Goal: Transaction & Acquisition: Obtain resource

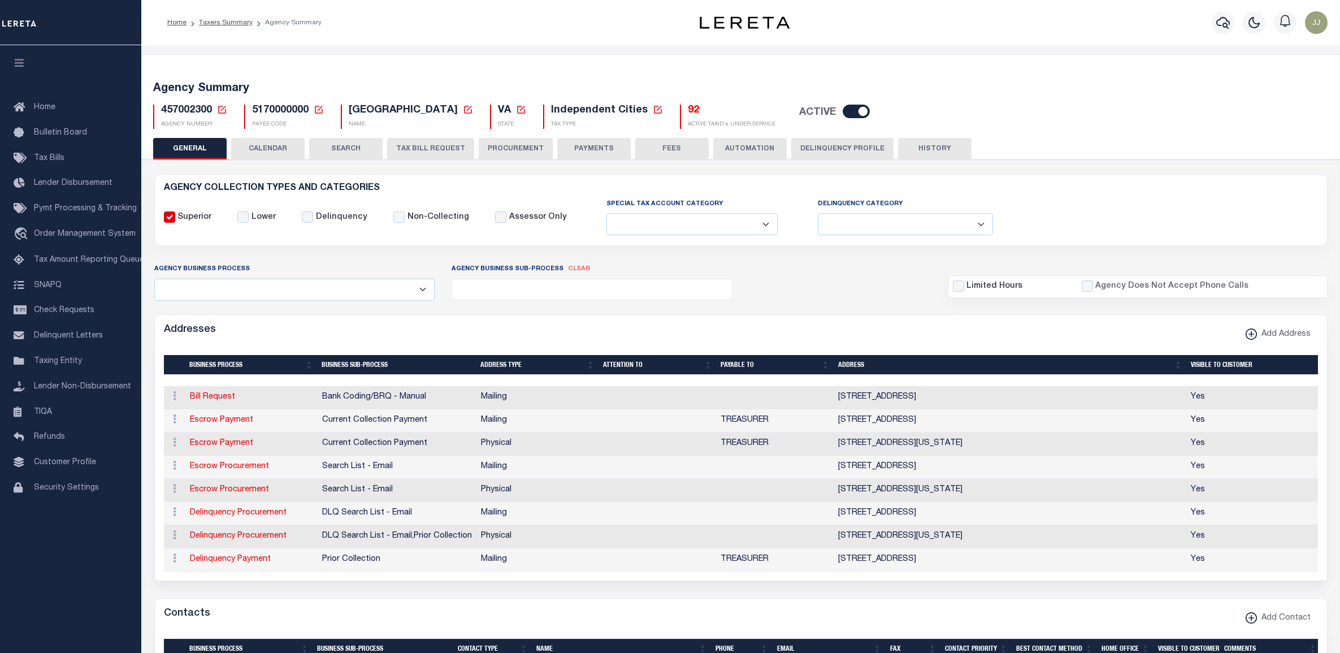
select select
click at [219, 108] on icon at bounding box center [222, 110] width 10 height 10
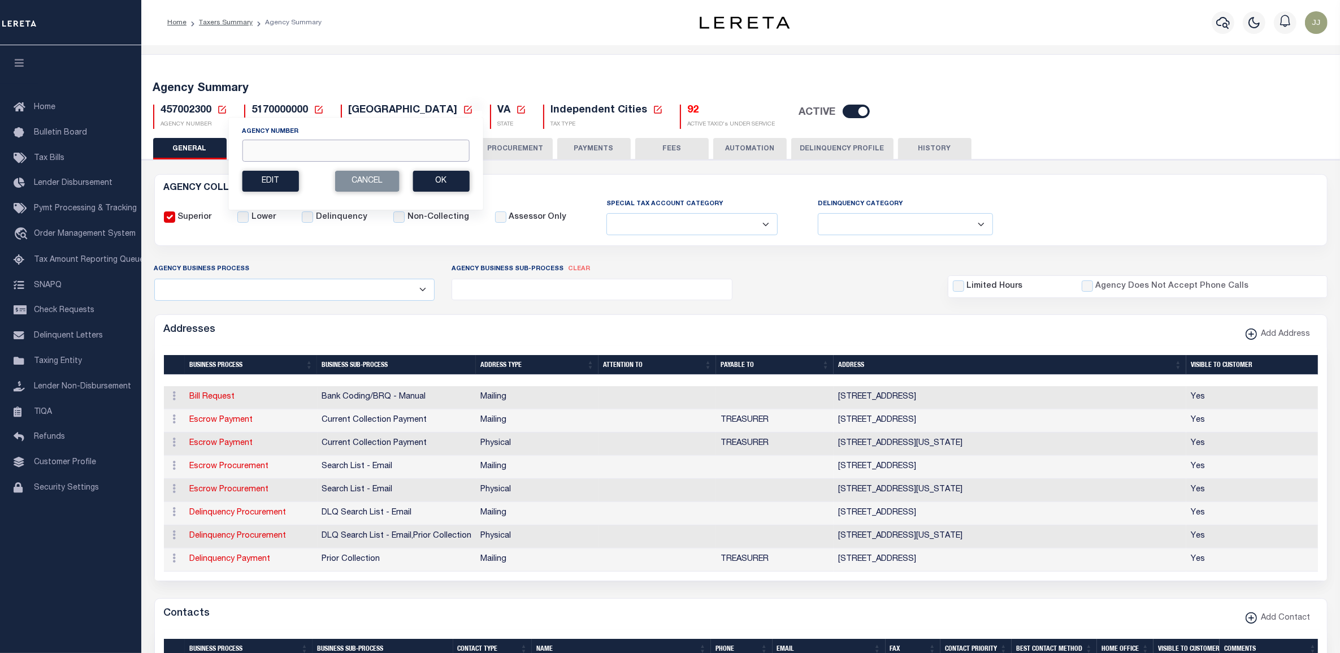
click at [266, 147] on input "Agency Number" at bounding box center [355, 151] width 227 height 22
type input "130110000"
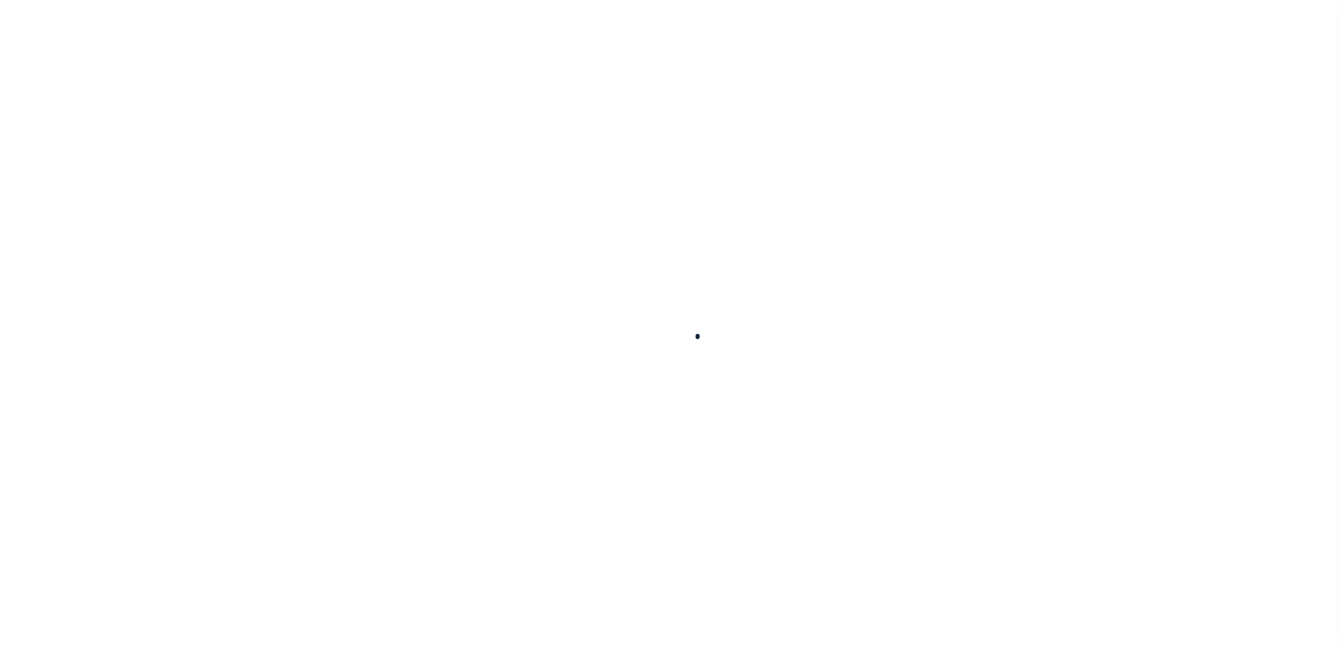
select select
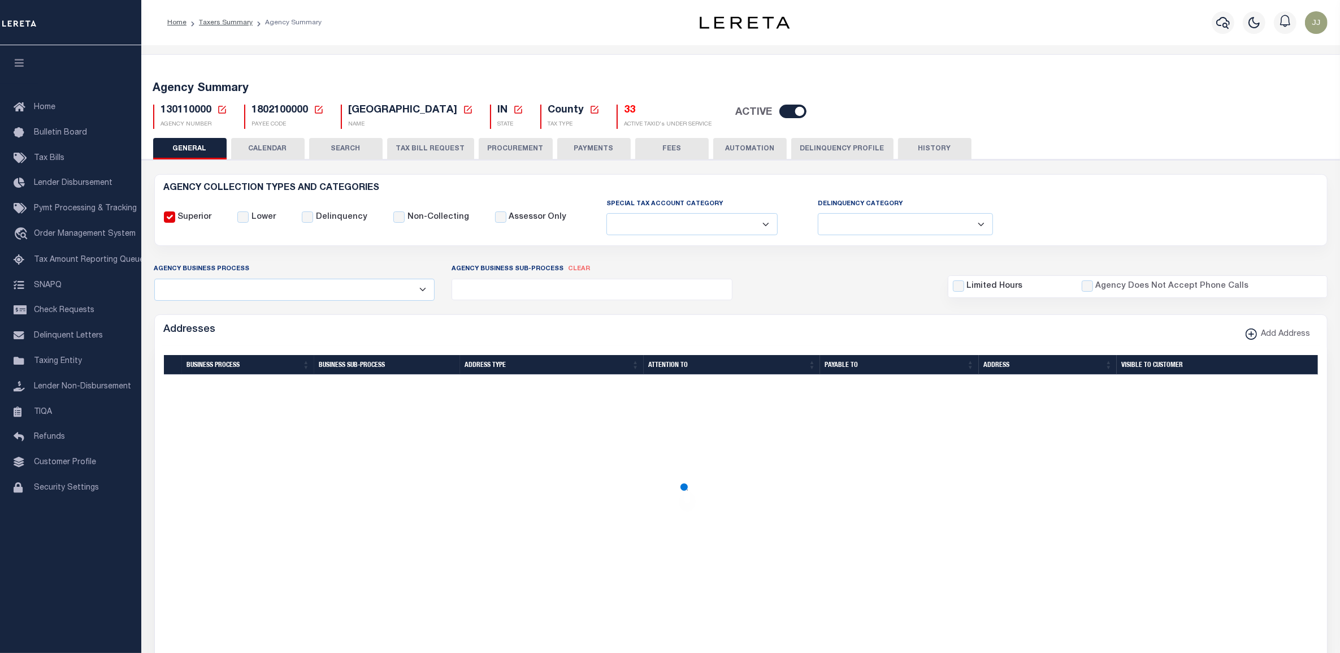
click at [412, 154] on button "TAX BILL REQUEST" at bounding box center [430, 148] width 87 height 21
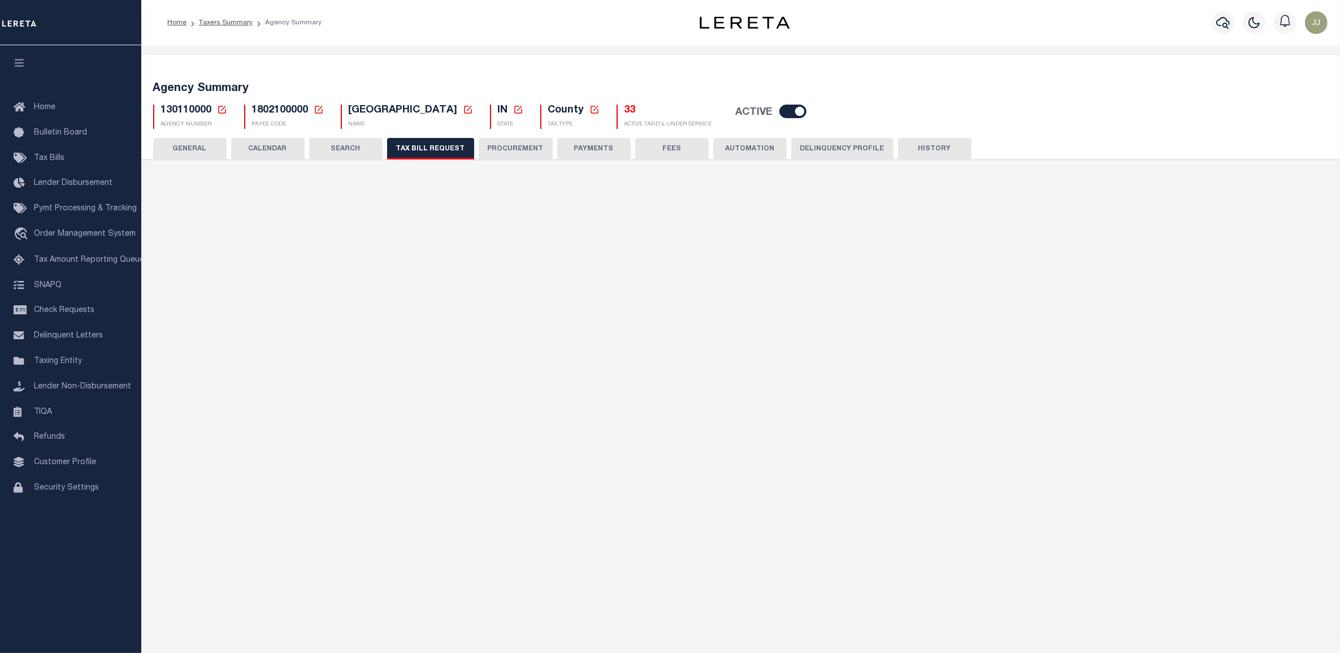
select select "22"
select select "false"
select select "15"
select select "1"
select select
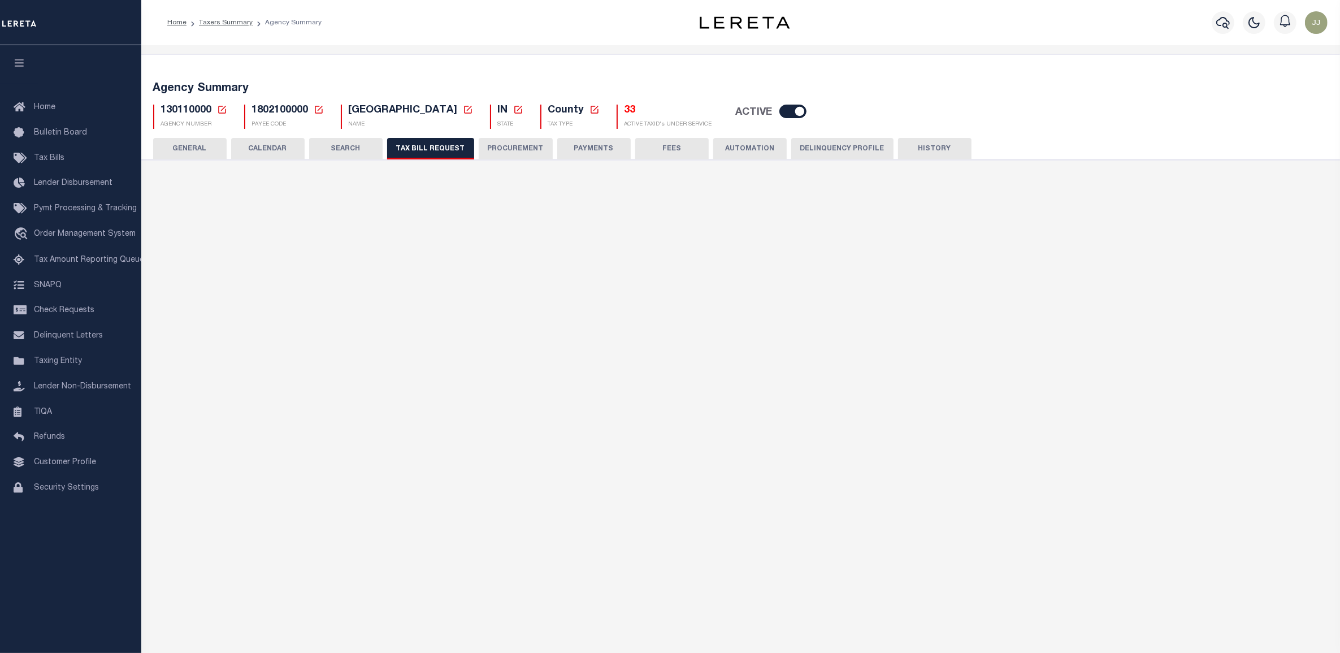
select select "1801743001"
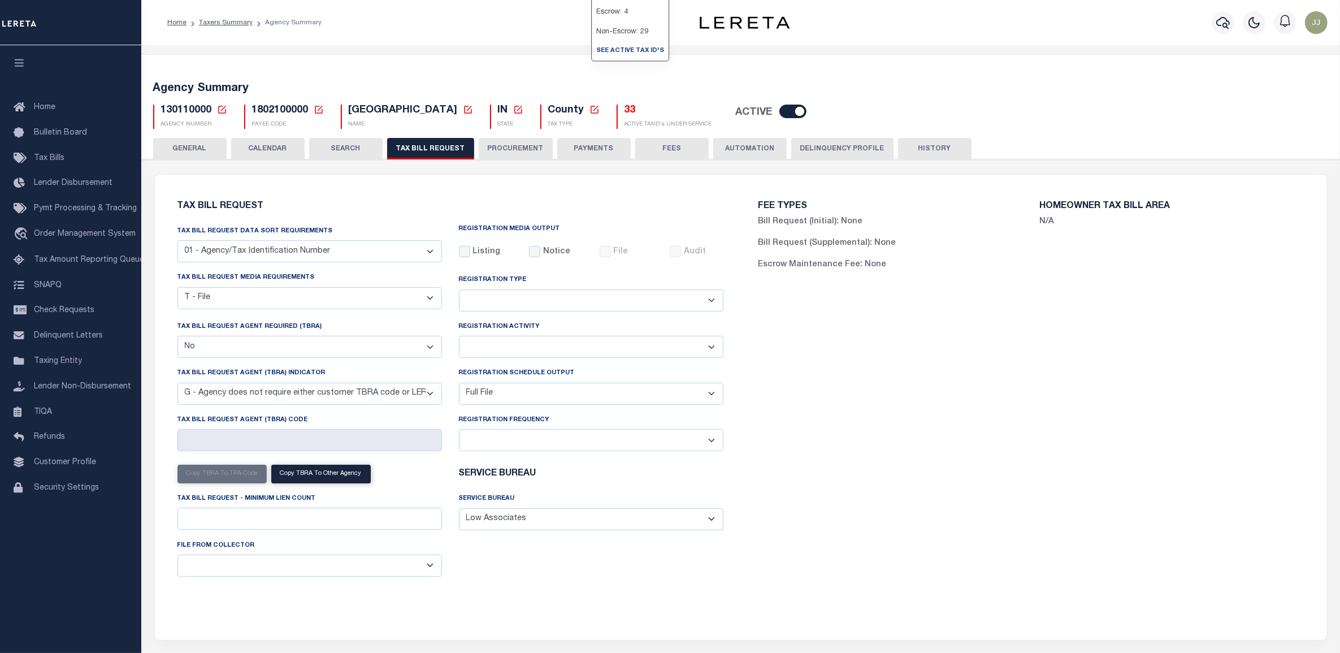
click at [624, 115] on h5 "33" at bounding box center [668, 111] width 88 height 12
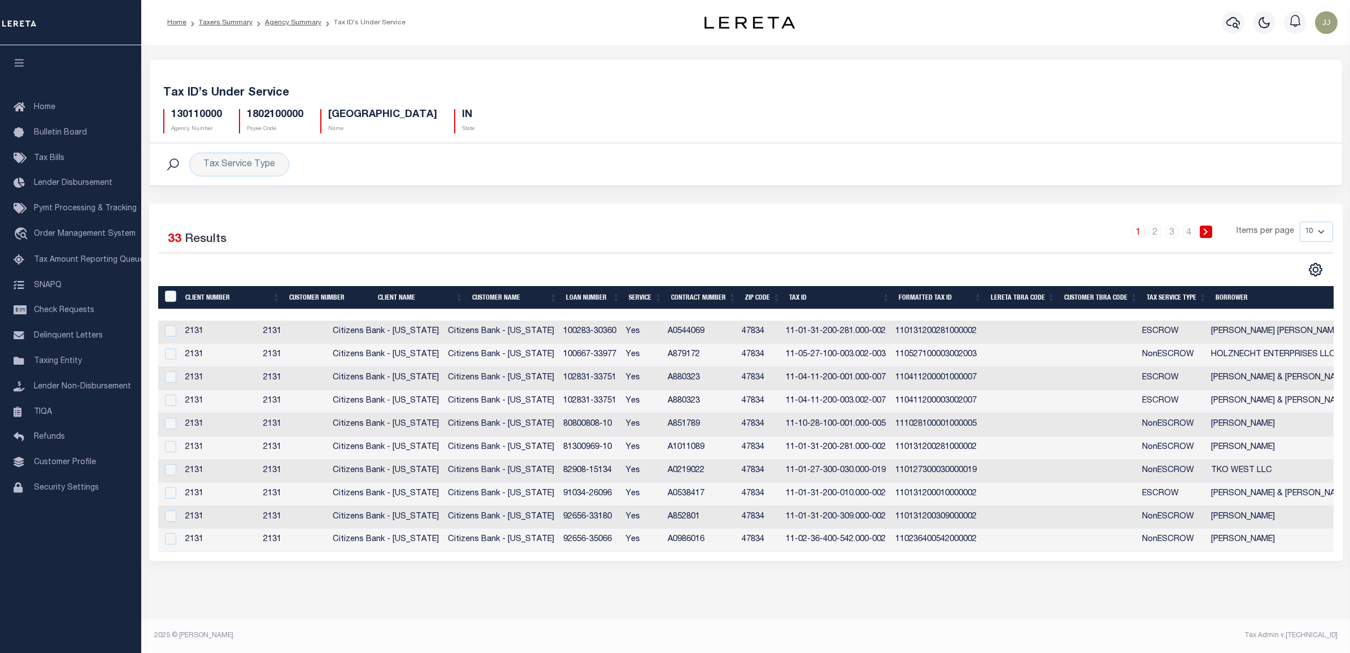
click at [1164, 299] on th "Tax Service Type" at bounding box center [1177, 297] width 69 height 23
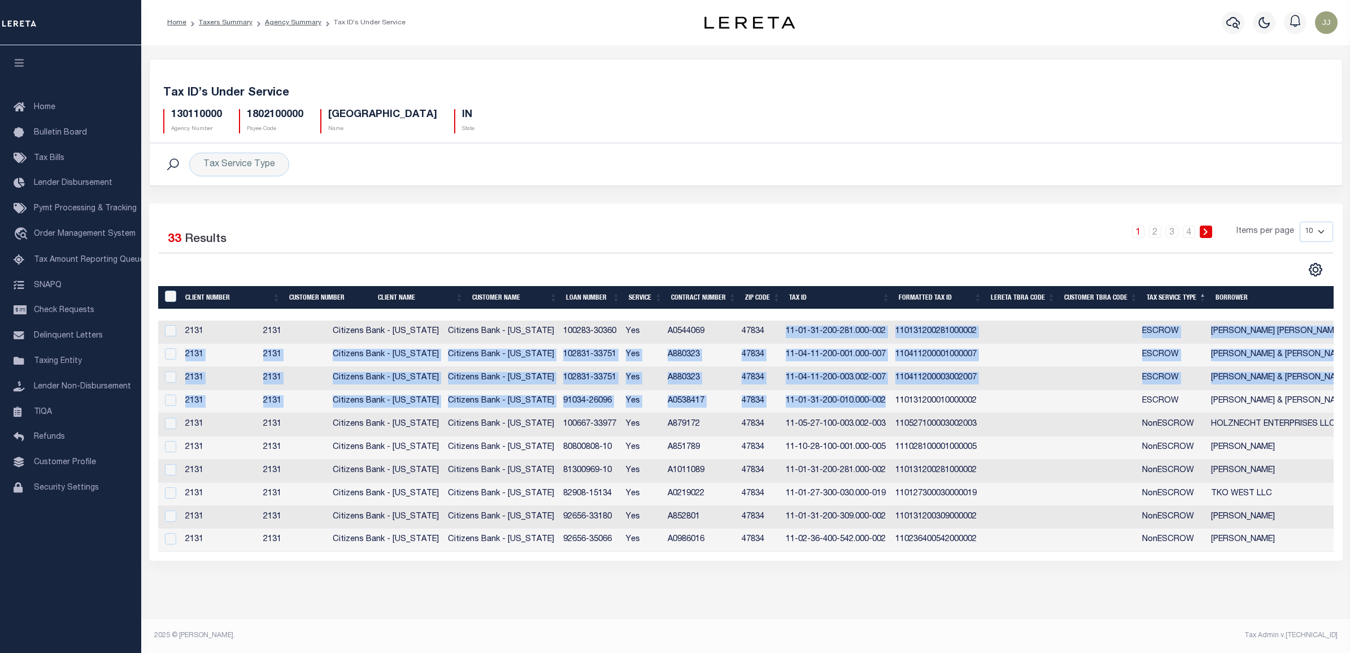
drag, startPoint x: 790, startPoint y: 329, endPoint x: 885, endPoint y: 399, distance: 118.4
click at [890, 408] on tbody "2131 2131 Citizens Bank - Indiana Citizens Bank - Indiana 100283-30360 Yes A054…" at bounding box center [825, 435] width 1334 height 231
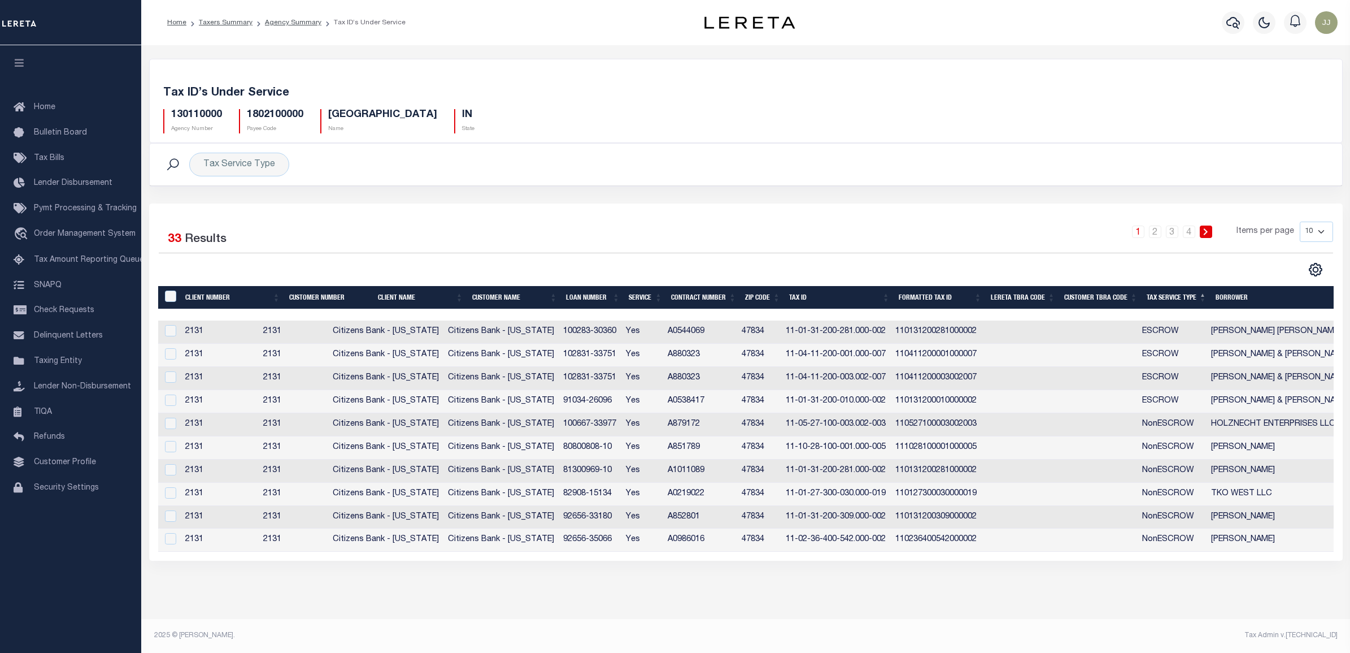
click at [1326, 267] on div "CSV Export Selected Print Show Filter Show Search Columns 0: 1: Client Number 2…" at bounding box center [1315, 269] width 35 height 15
click at [1317, 268] on icon "" at bounding box center [1316, 269] width 15 height 15
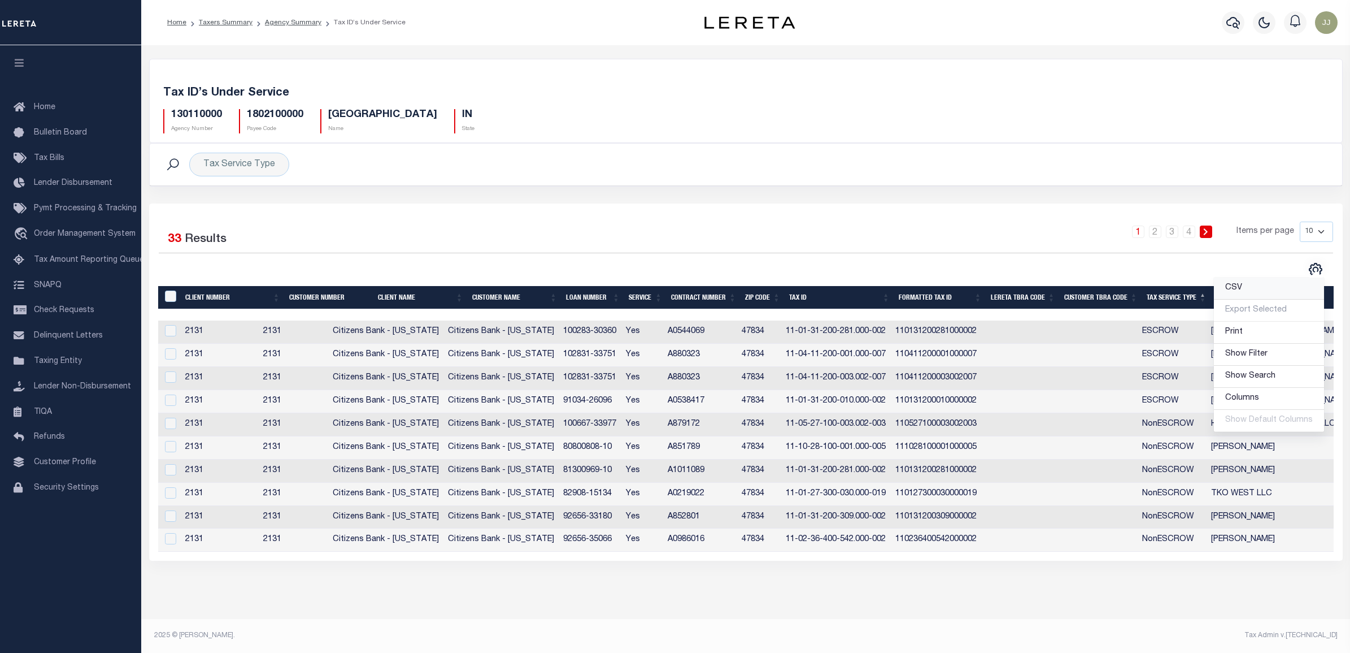
click at [1301, 292] on link "CSV" at bounding box center [1269, 288] width 110 height 22
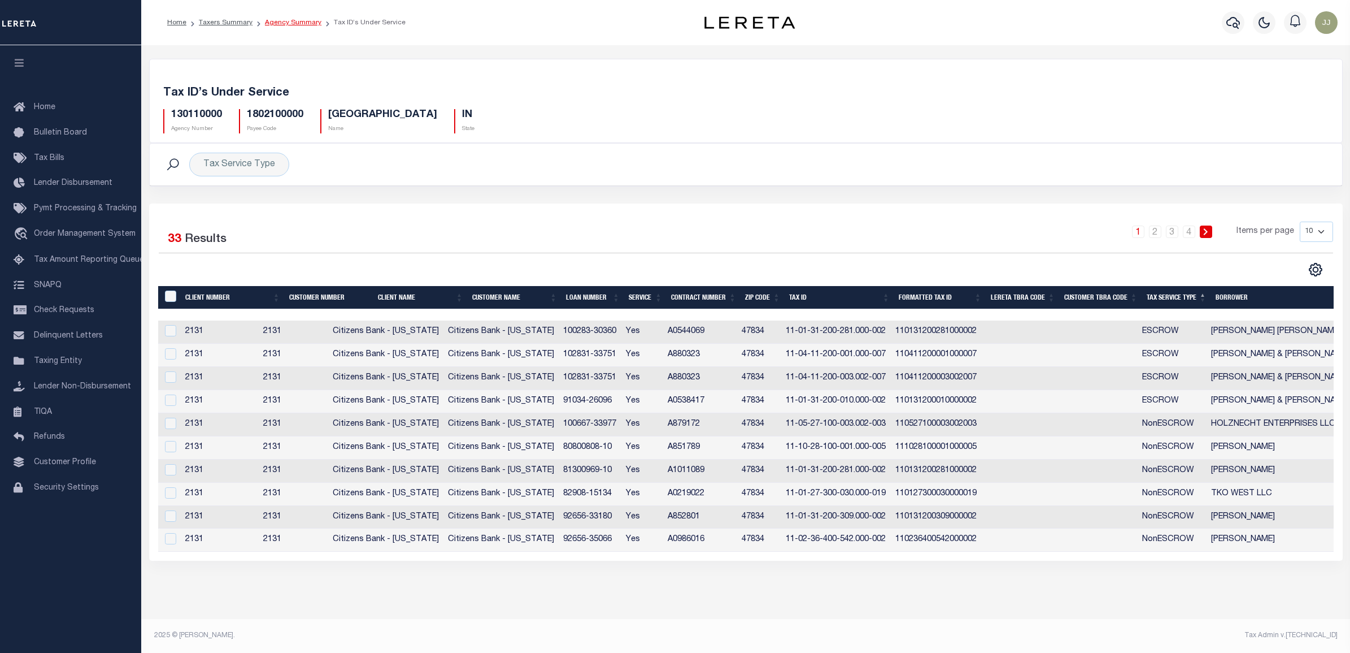
click at [273, 23] on link "Agency Summary" at bounding box center [293, 22] width 57 height 7
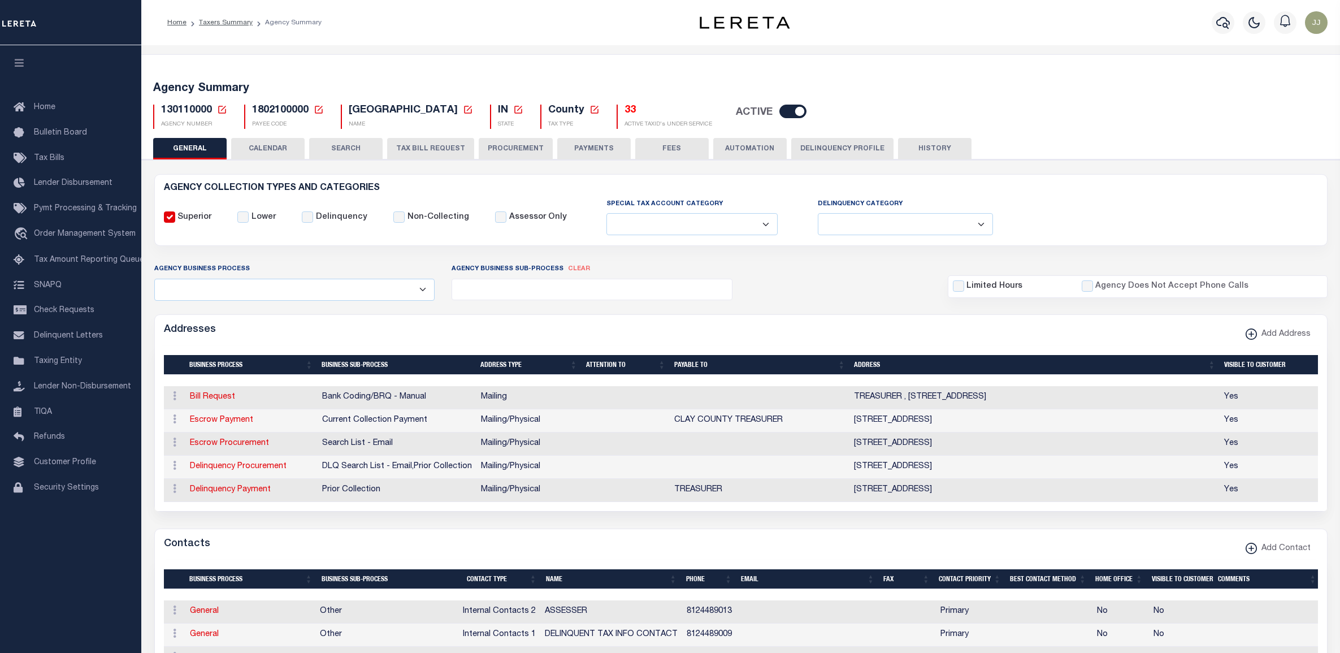
select select
click at [215, 105] on h5 "130110000 Agency Number Edit Cancel Ok Cancel Ok" at bounding box center [194, 111] width 66 height 12
click at [218, 106] on icon at bounding box center [222, 110] width 10 height 10
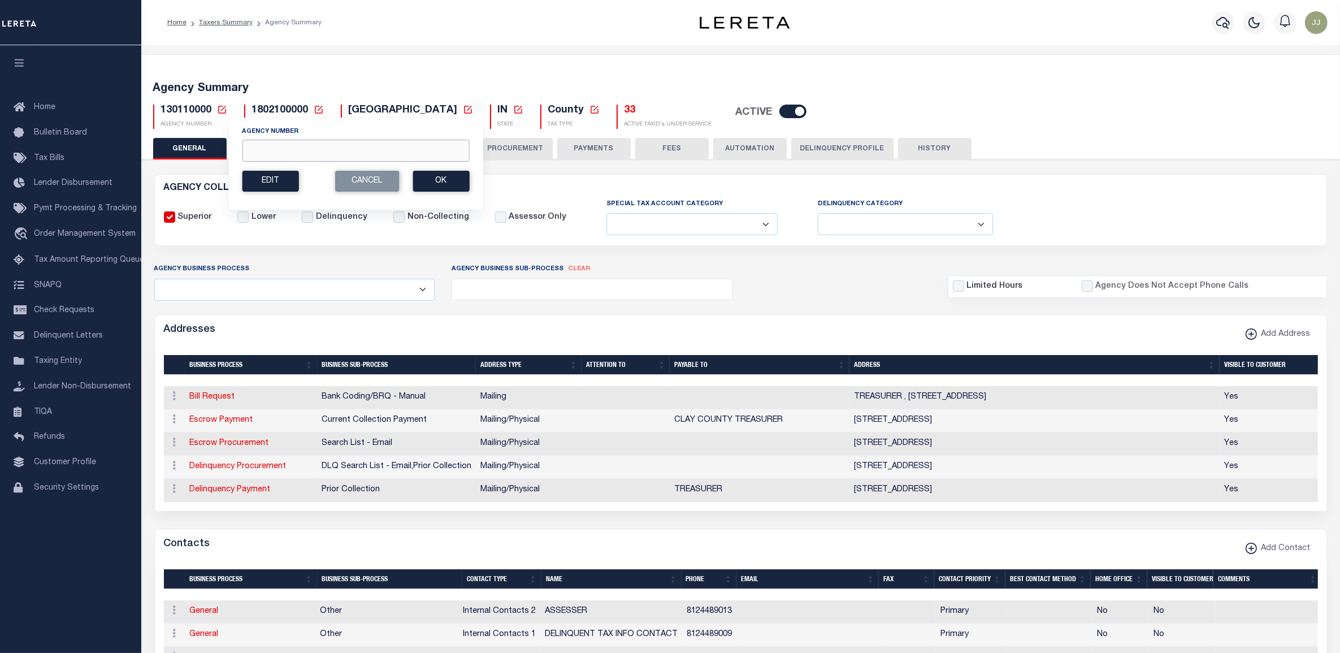
click at [328, 158] on input "Agency Number" at bounding box center [355, 151] width 227 height 22
type input "090580000"
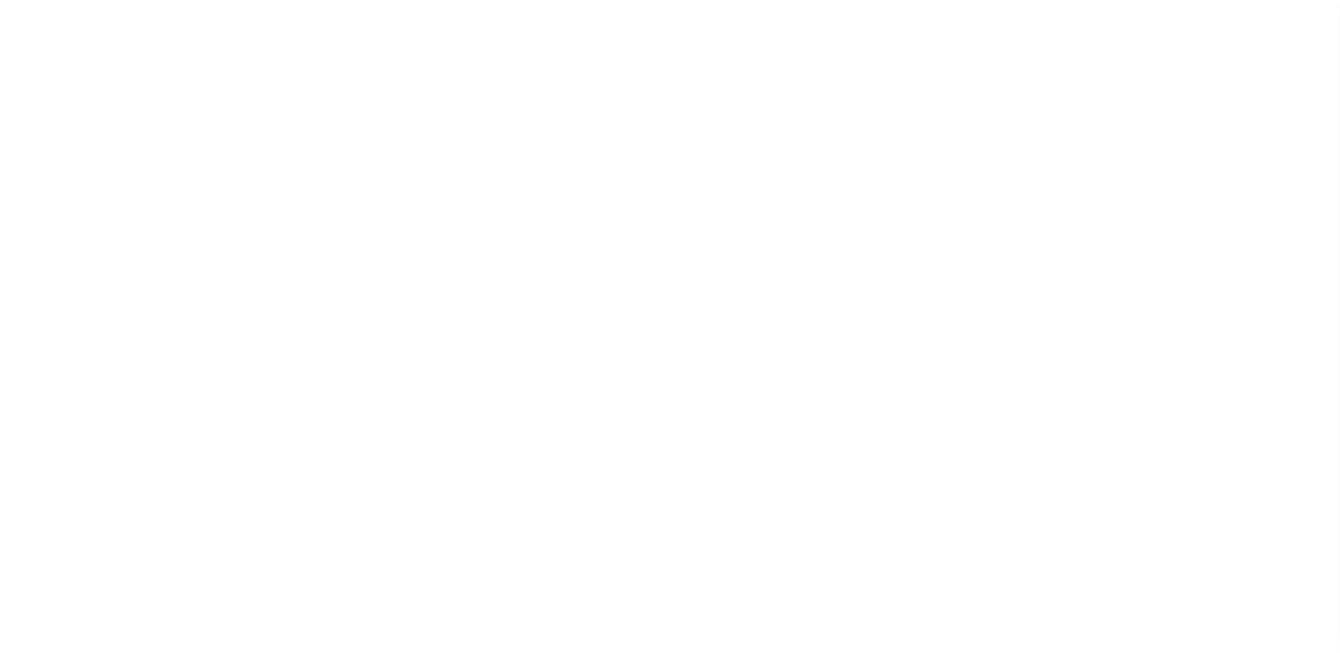
select select
checkbox input "false"
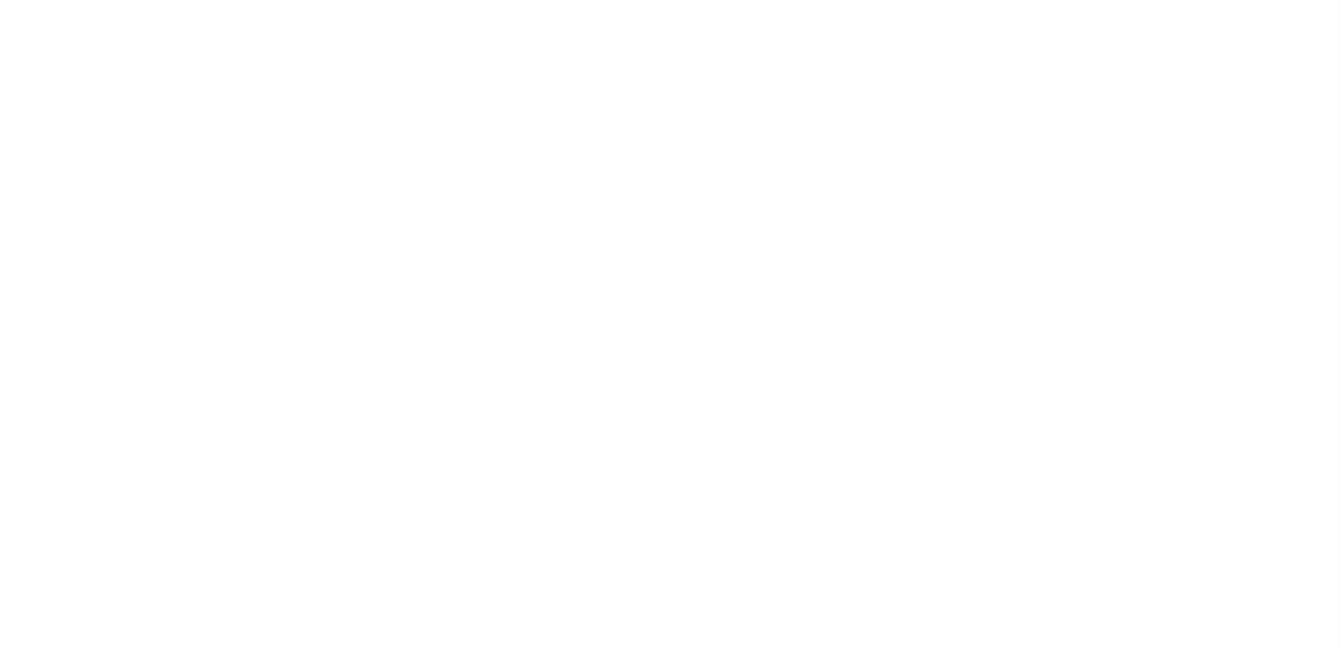
checkbox input "false"
type input "1211500000"
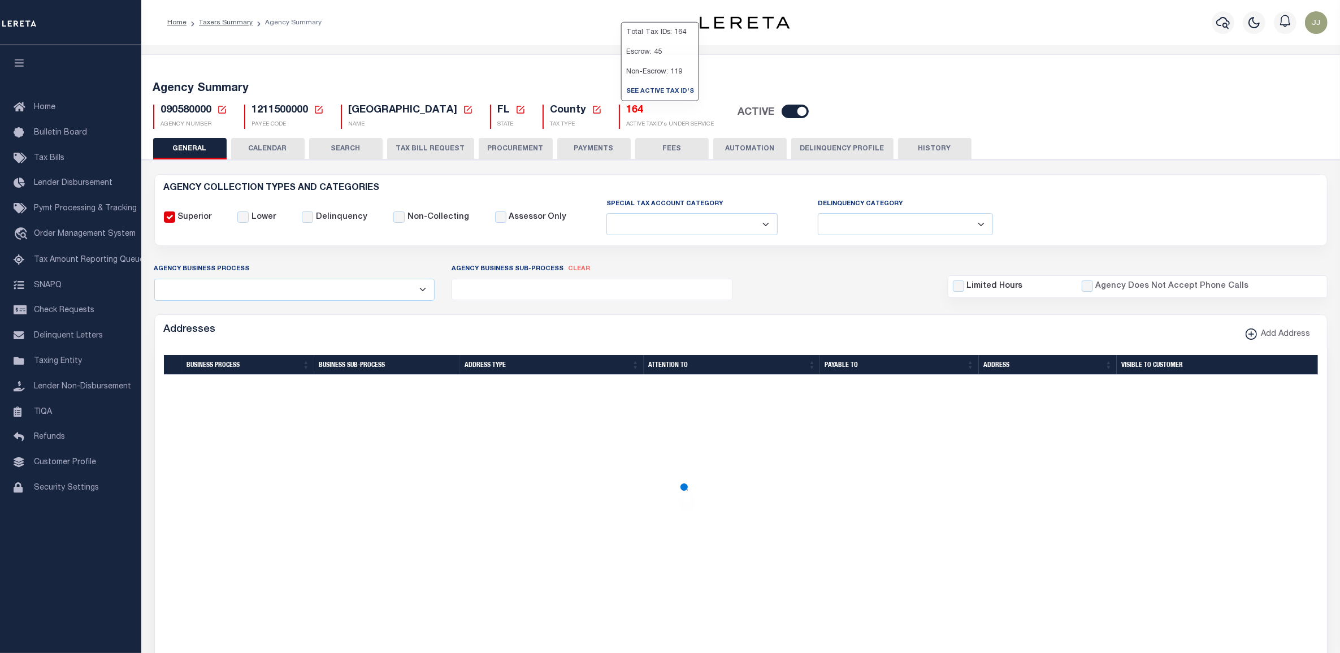
click at [629, 114] on h5 "164" at bounding box center [671, 111] width 88 height 12
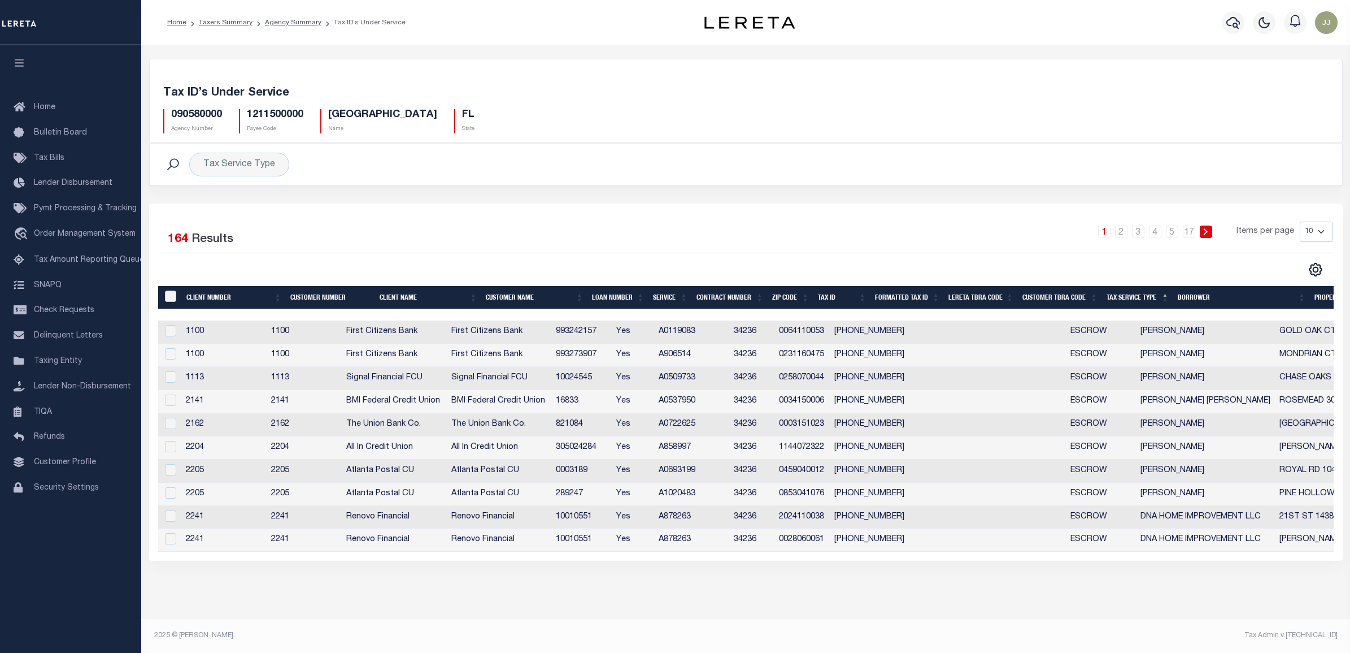
click at [871, 268] on div "CSV Export Selected Print Show Filter Show Search Columns 0: 1: Client Number 2…" at bounding box center [1040, 269] width 588 height 15
click at [1312, 266] on icon at bounding box center [1316, 270] width 12 height 12
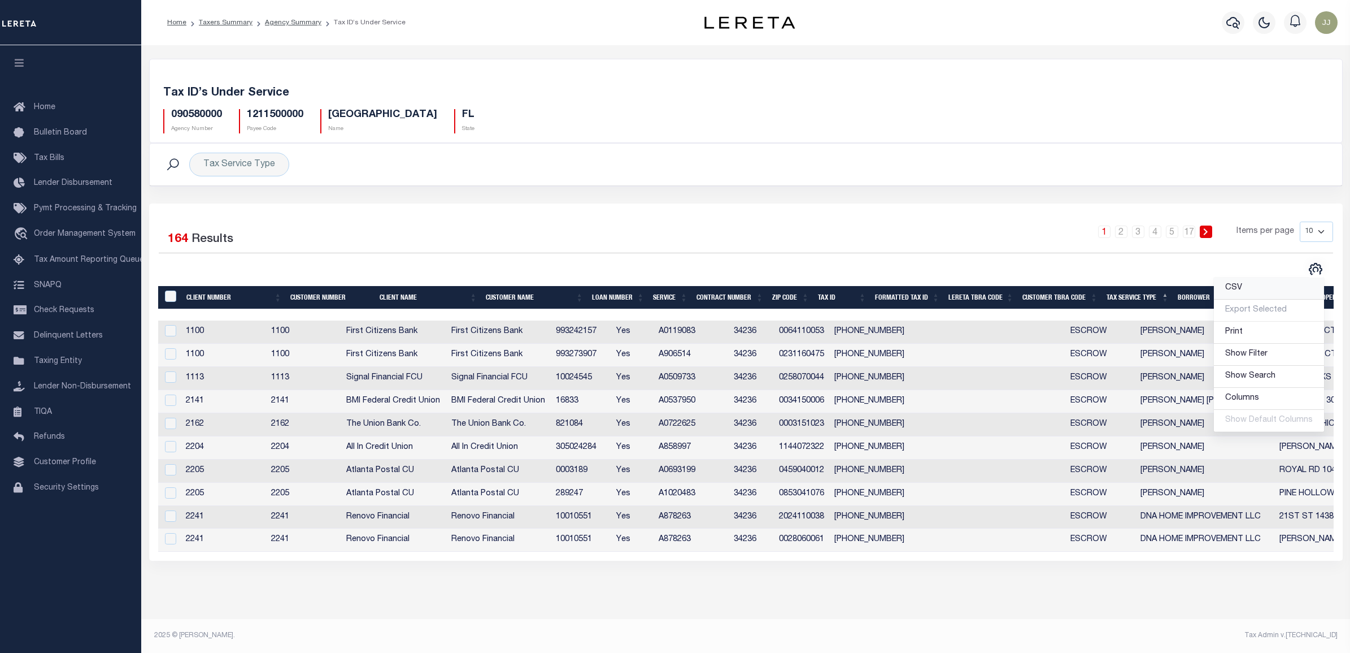
click at [1275, 286] on link "CSV" at bounding box center [1269, 288] width 110 height 22
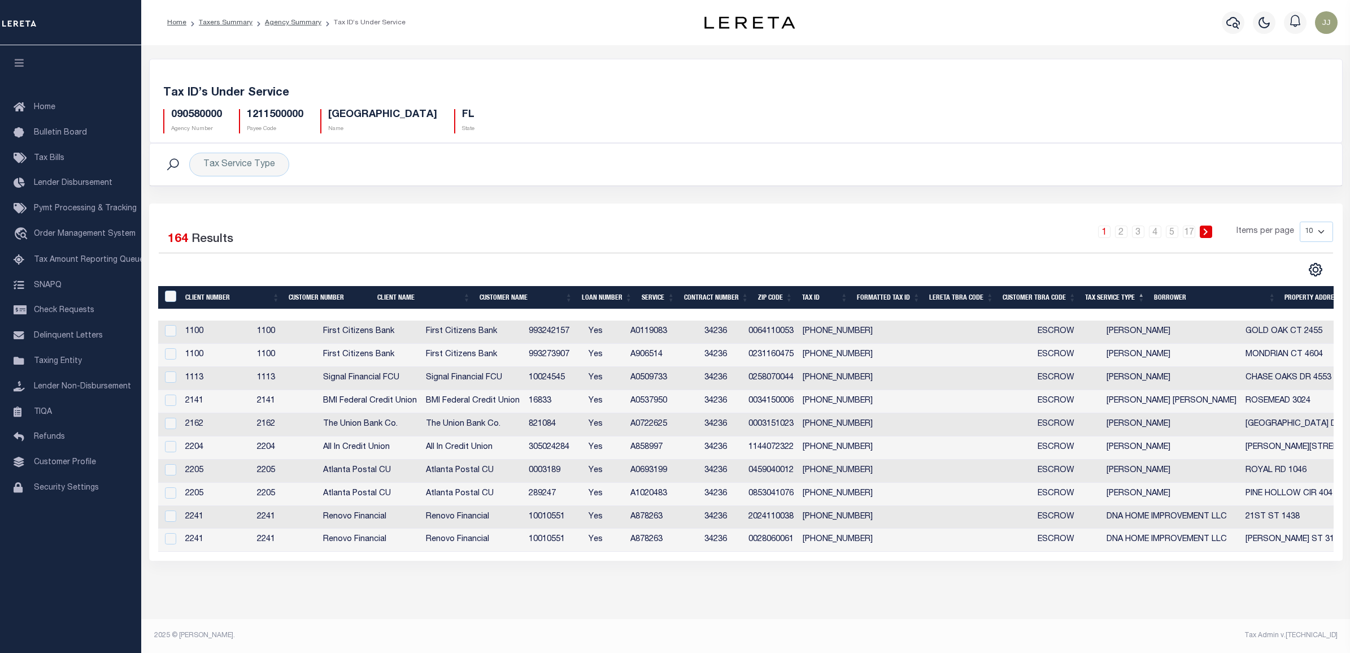
drag, startPoint x: 886, startPoint y: 195, endPoint x: 863, endPoint y: 252, distance: 61.6
click at [886, 195] on div "Tax Service Type Search Advanced Search Save Search Clear Search Service Contai…" at bounding box center [746, 173] width 1211 height 60
click at [270, 24] on link "Agency Summary" at bounding box center [293, 22] width 57 height 7
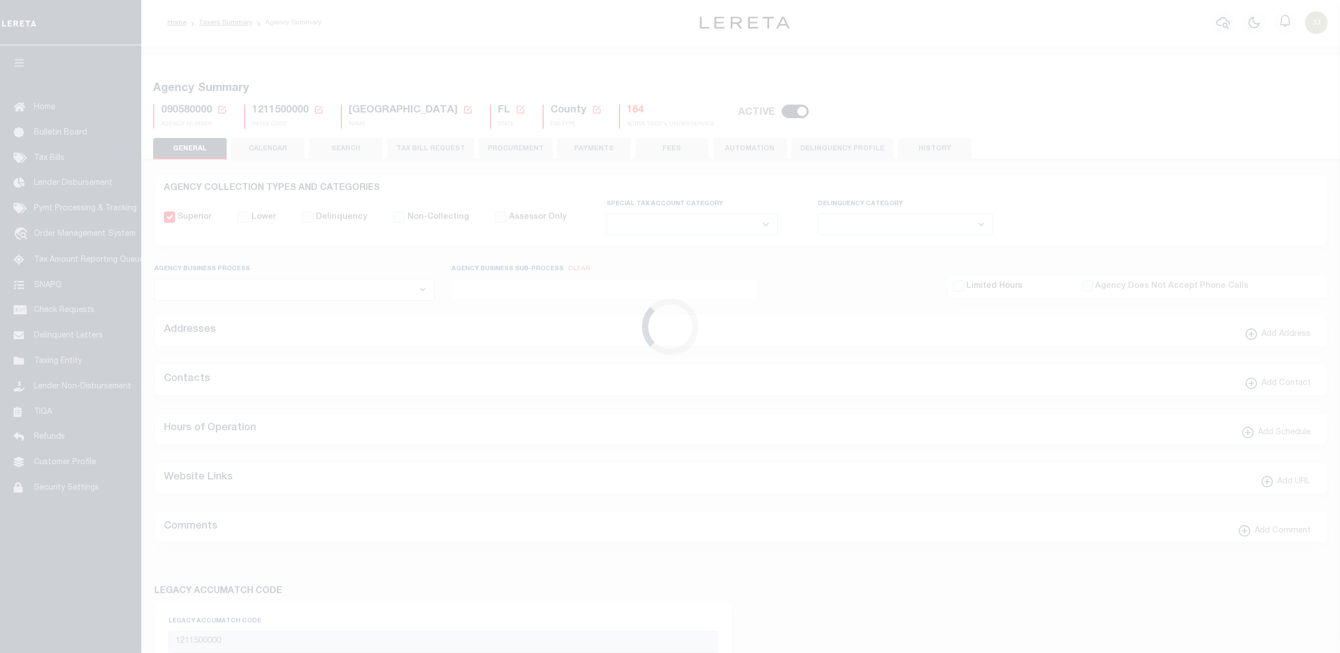
select select
click at [221, 111] on icon at bounding box center [222, 110] width 10 height 10
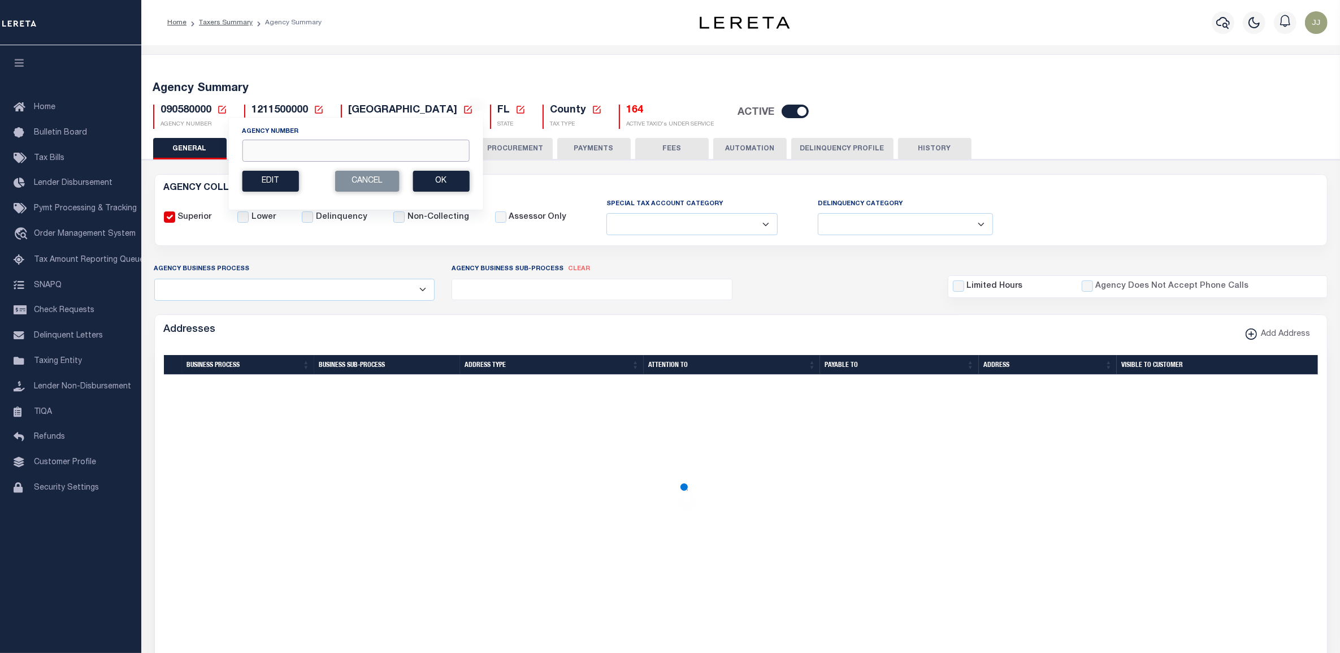
click at [263, 150] on input "Agency Number" at bounding box center [355, 151] width 227 height 22
paste input "130240000"
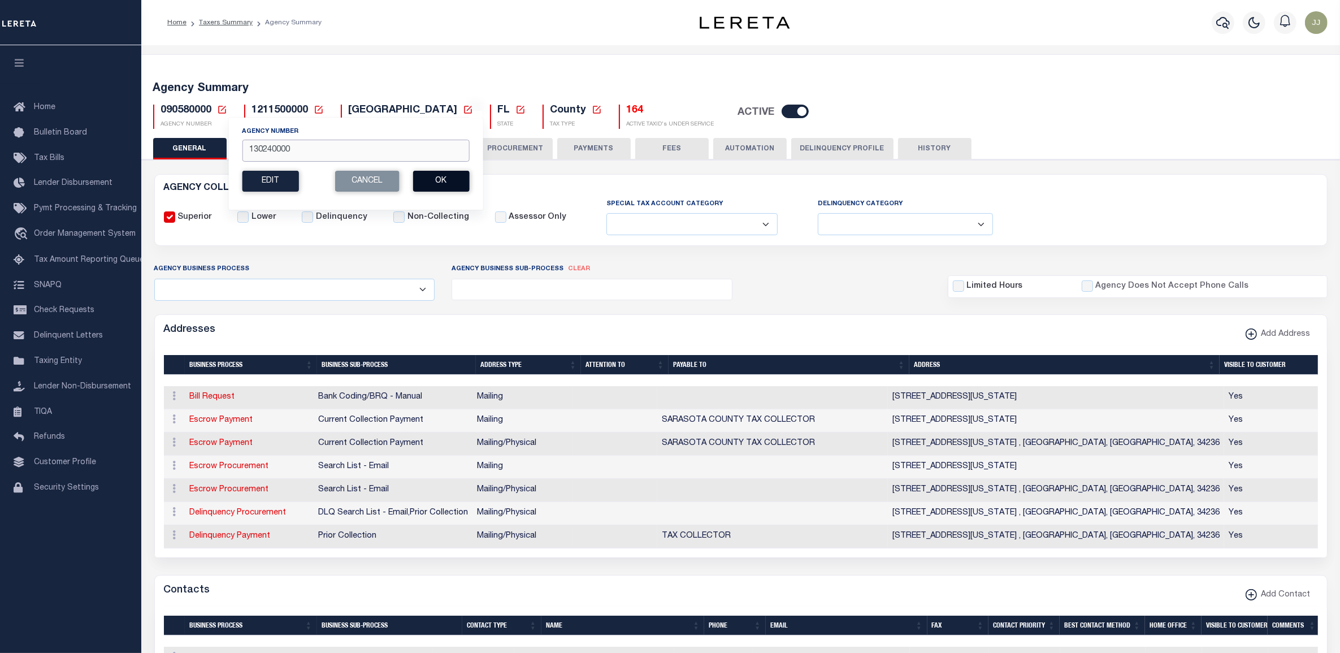
type input "130240000"
click at [458, 184] on button "Ok" at bounding box center [440, 181] width 57 height 21
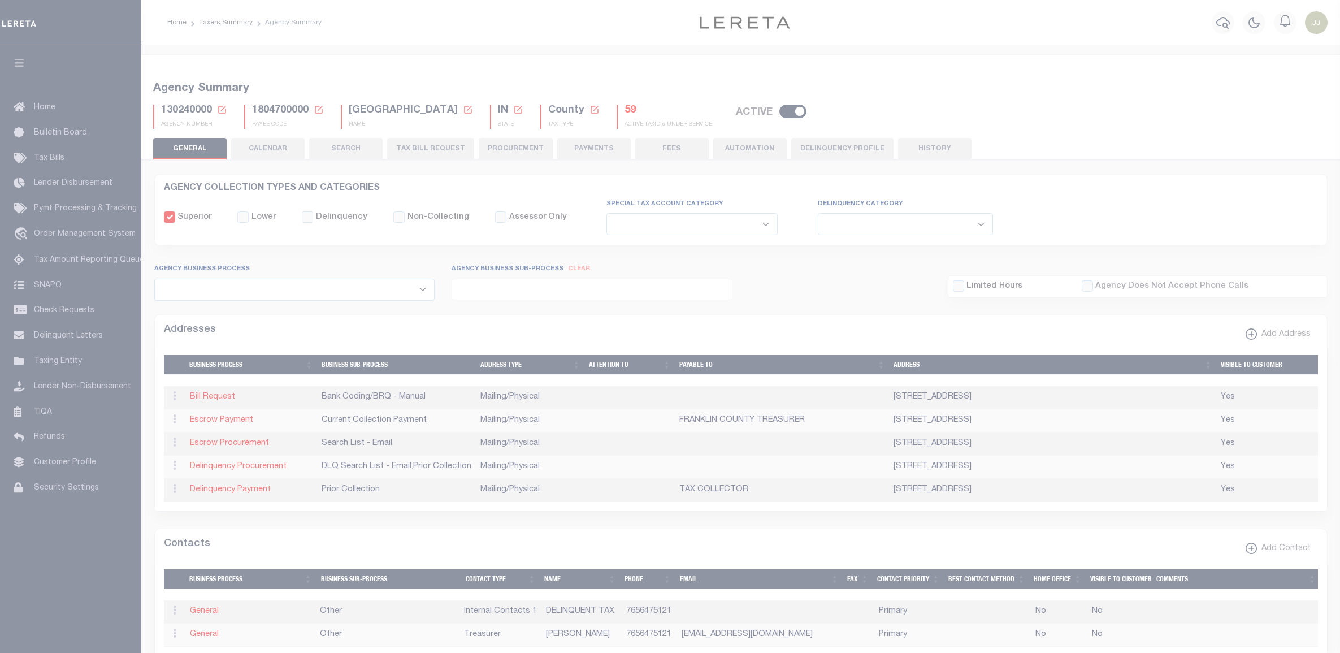
select select
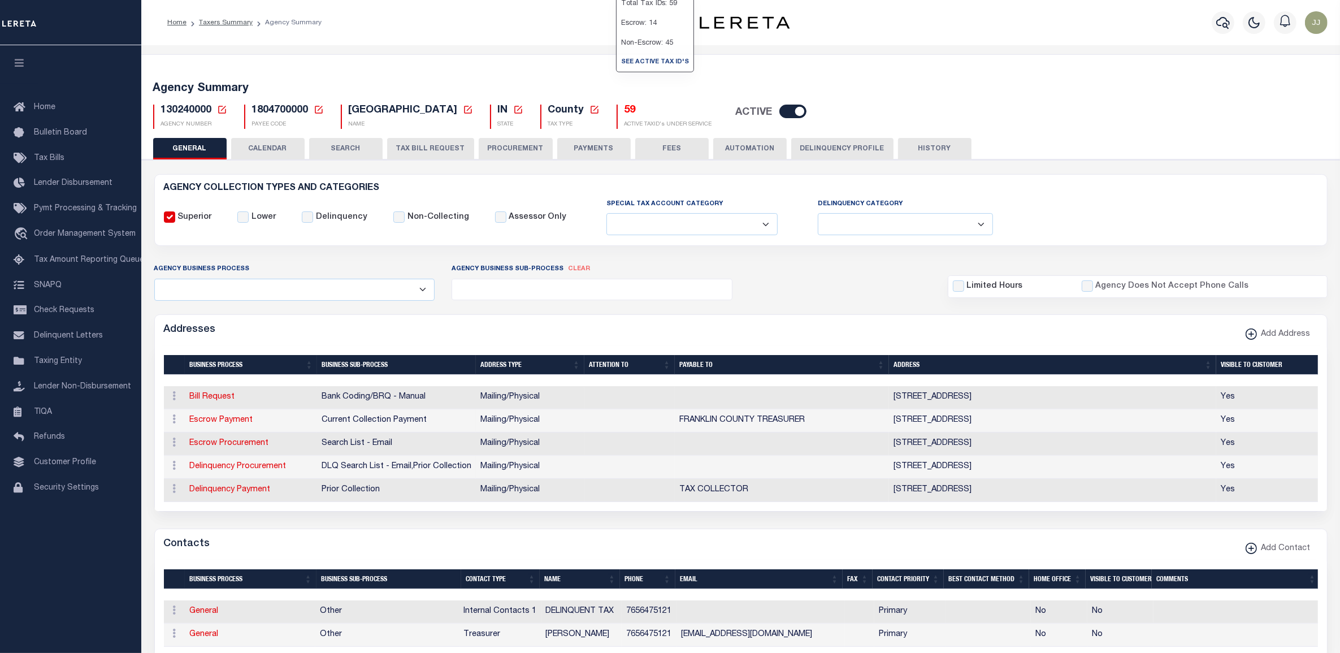
click at [624, 114] on h5 "59" at bounding box center [668, 111] width 88 height 12
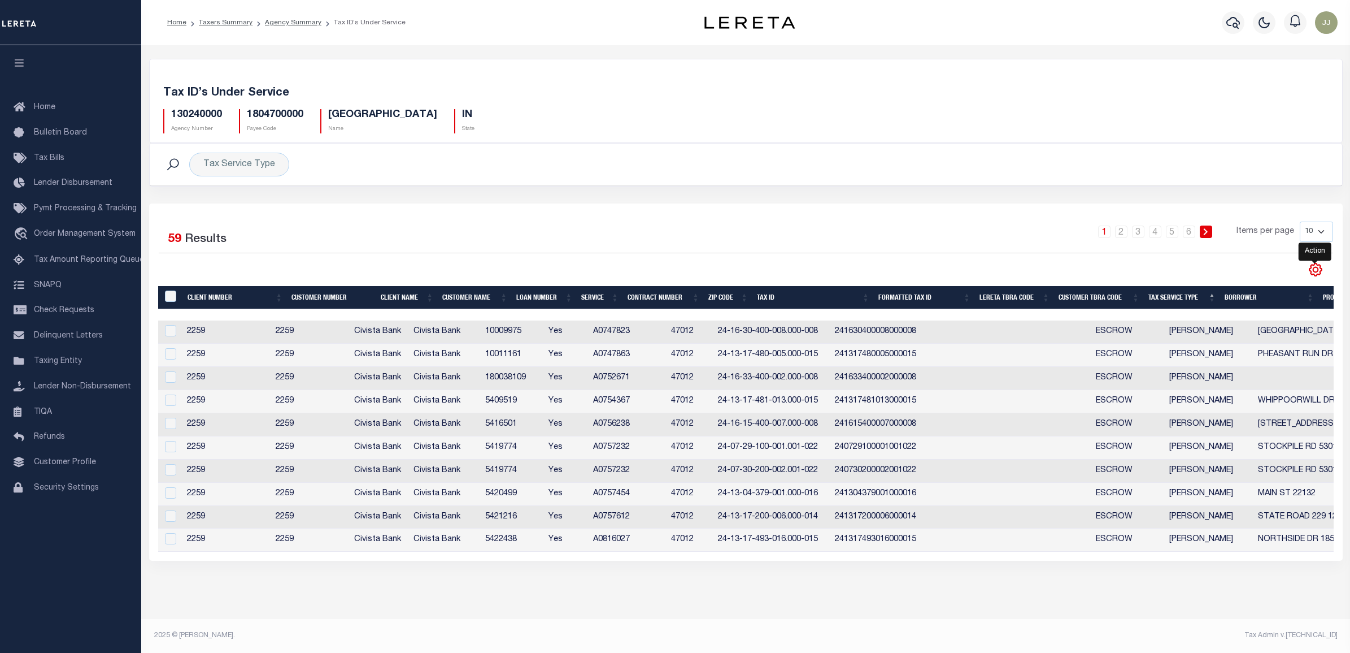
click at [1312, 272] on icon "" at bounding box center [1316, 269] width 15 height 15
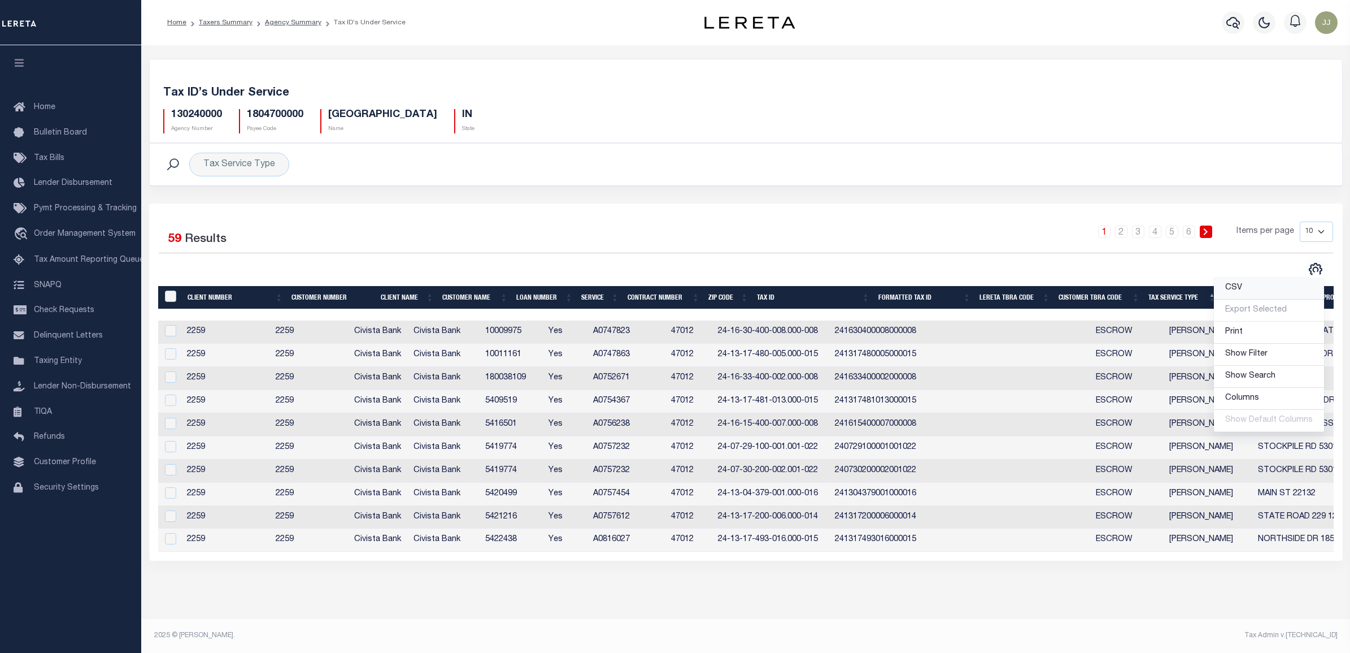
click at [1286, 284] on link "CSV" at bounding box center [1269, 288] width 110 height 22
